Goal: Information Seeking & Learning: Learn about a topic

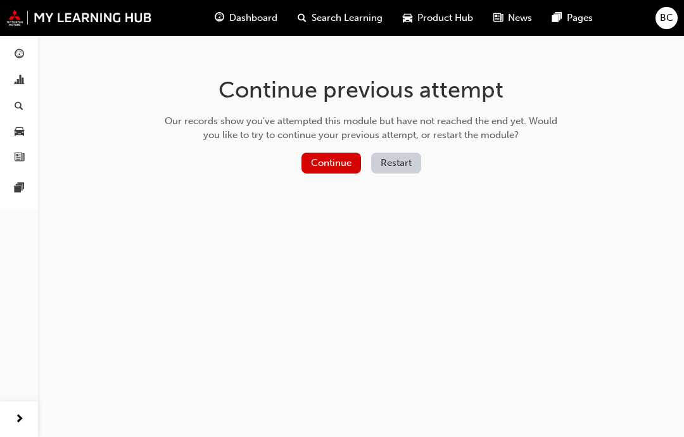
click at [341, 158] on button "Continue" at bounding box center [330, 163] width 59 height 21
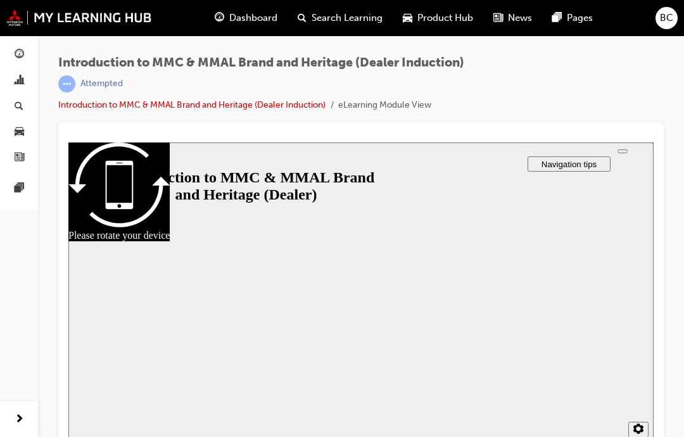
scroll to position [14, 0]
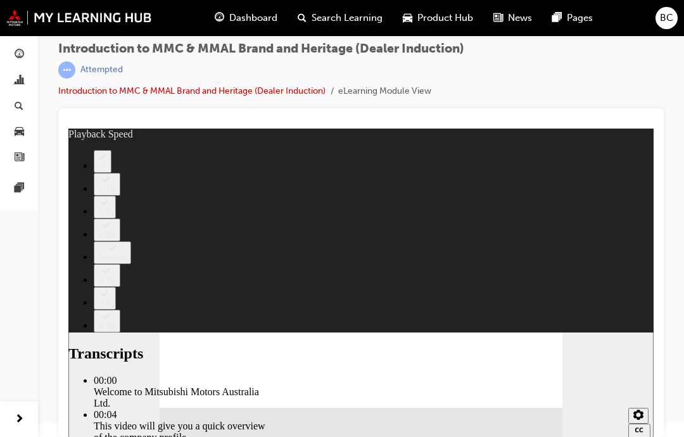
type input "0"
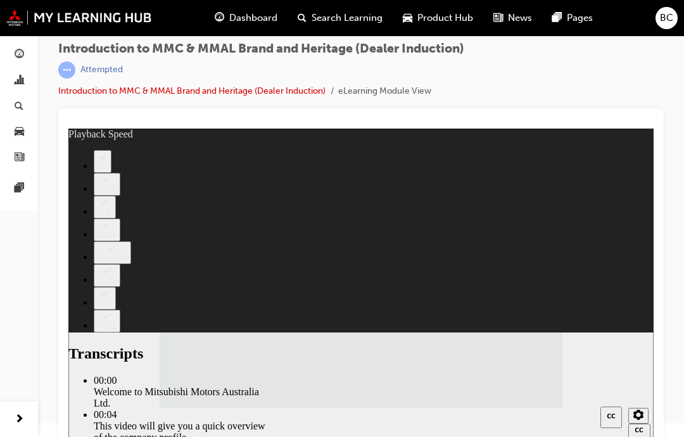
type input "112"
type input "120"
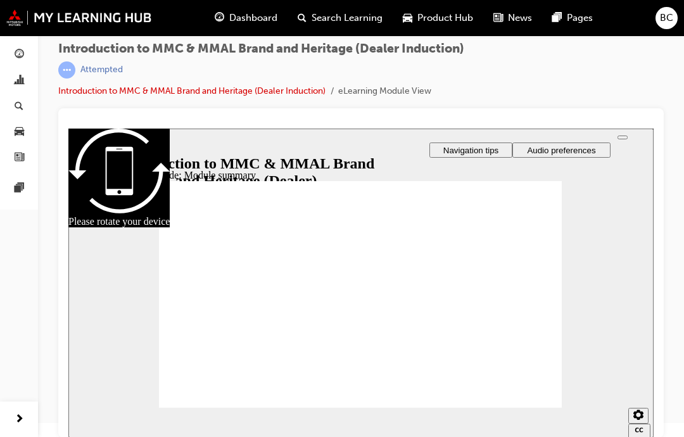
checkbox input "true"
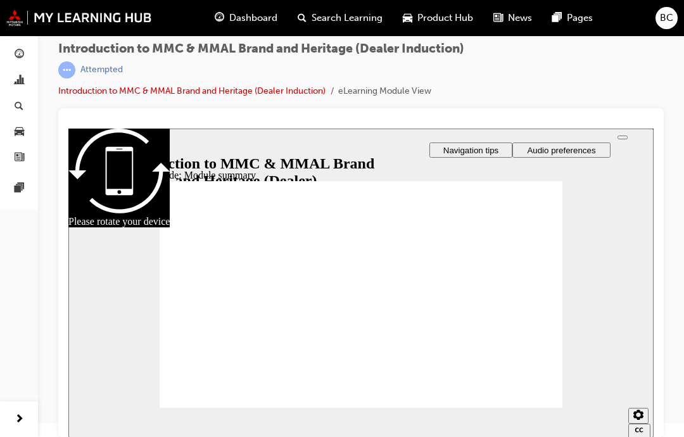
checkbox input "true"
radio input "true"
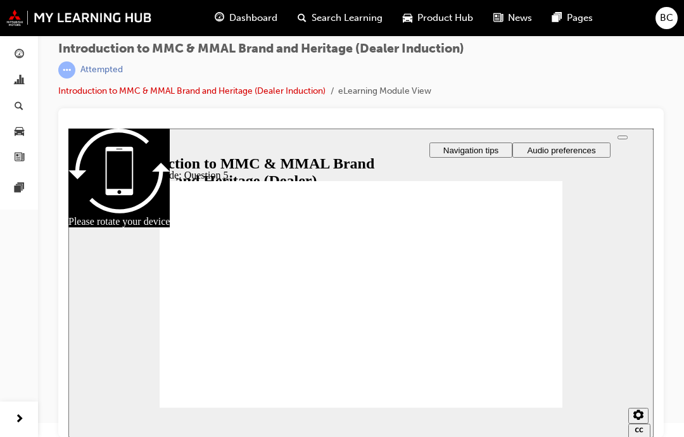
checkbox input "true"
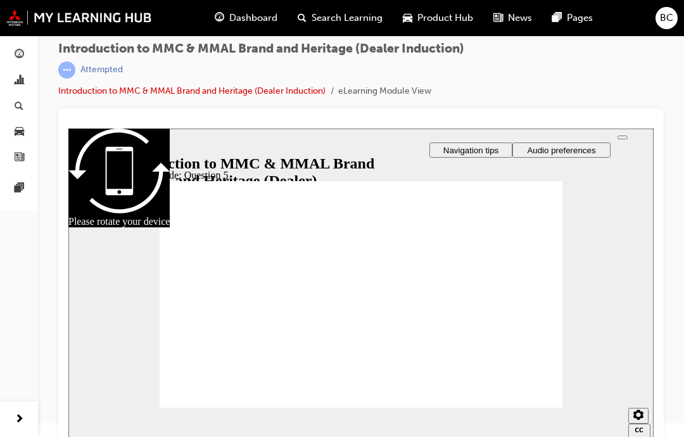
checkbox input "true"
radio input "true"
